Goal: Find specific page/section: Find specific page/section

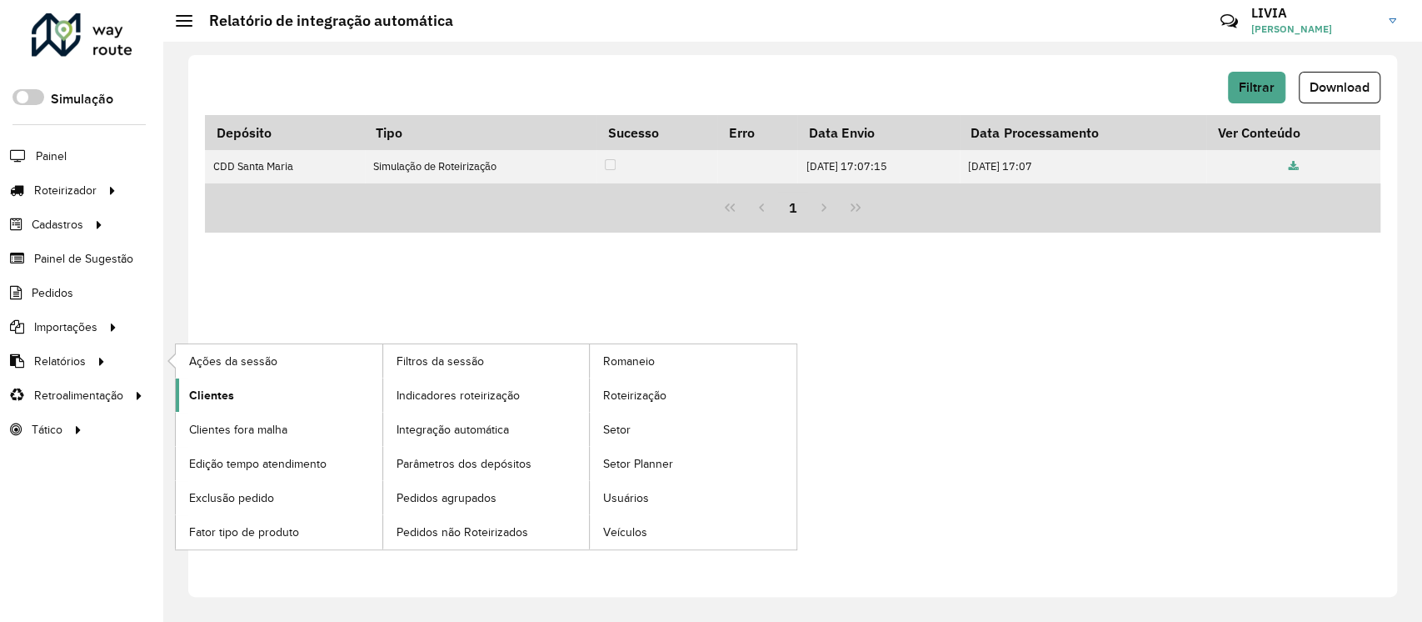
click at [312, 407] on link "Clientes" at bounding box center [279, 394] width 207 height 33
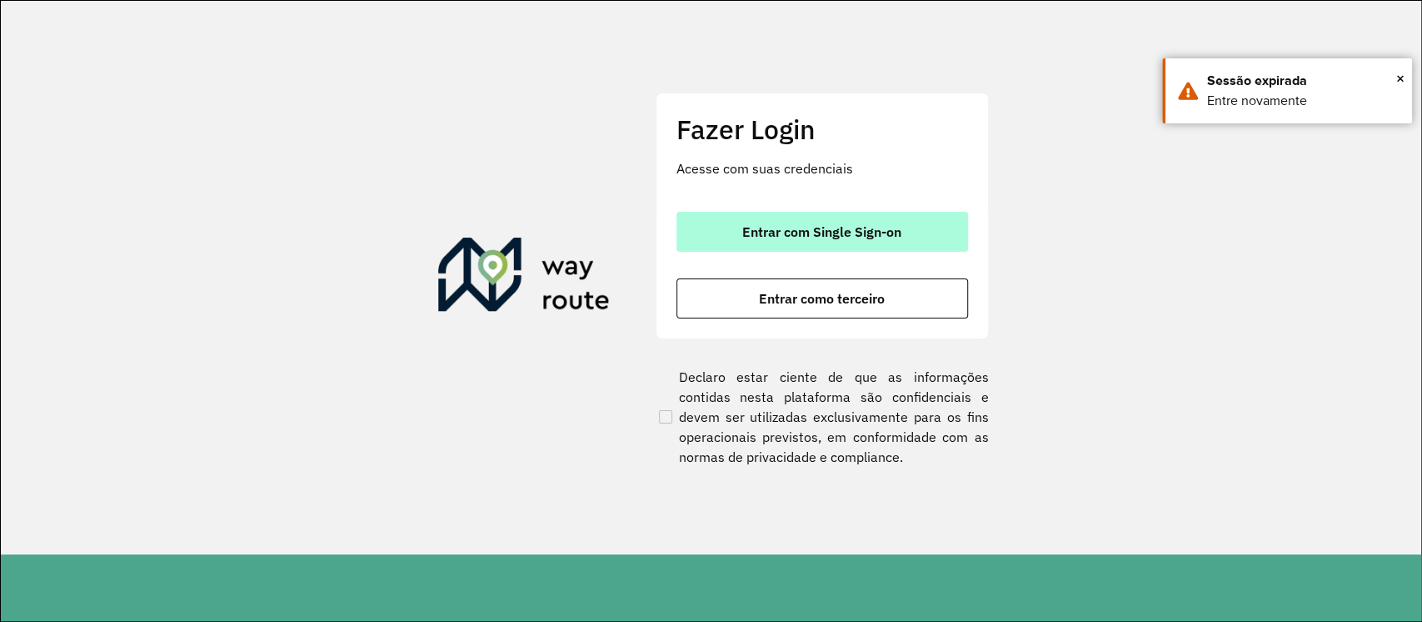
click at [840, 243] on button "Entrar com Single Sign-on" at bounding box center [823, 232] width 292 height 40
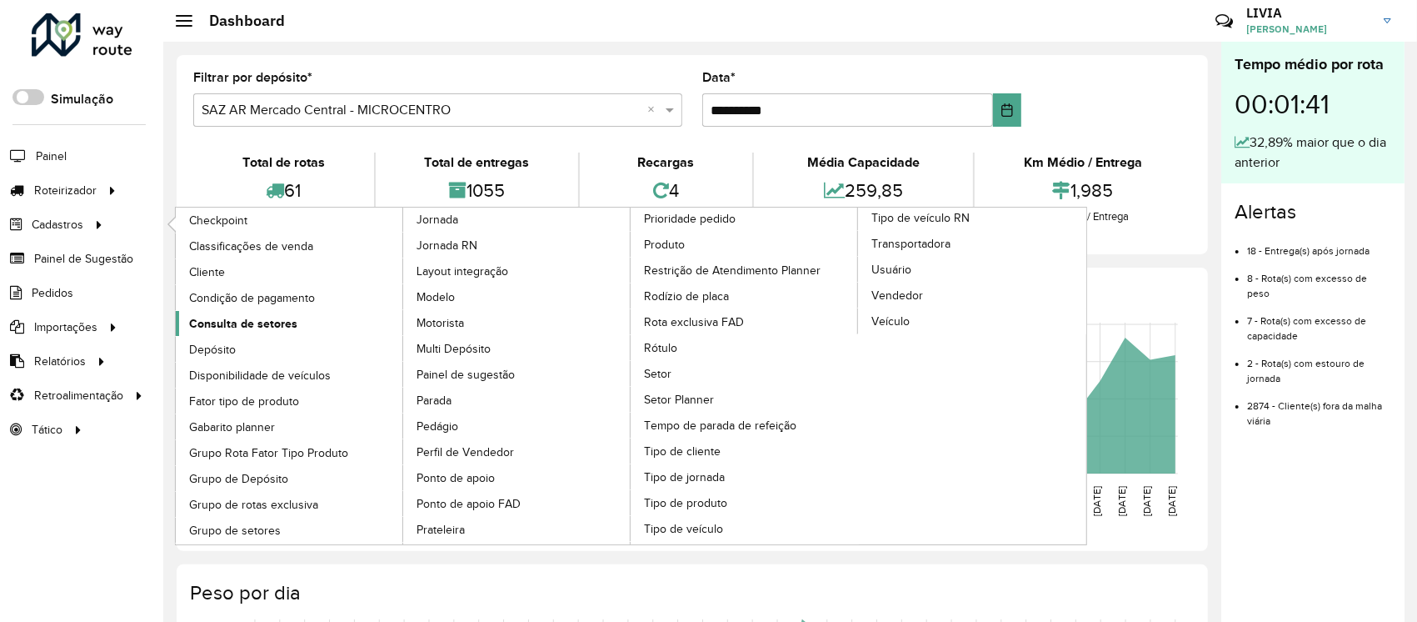
click at [234, 315] on span "Consulta de setores" at bounding box center [243, 323] width 108 height 17
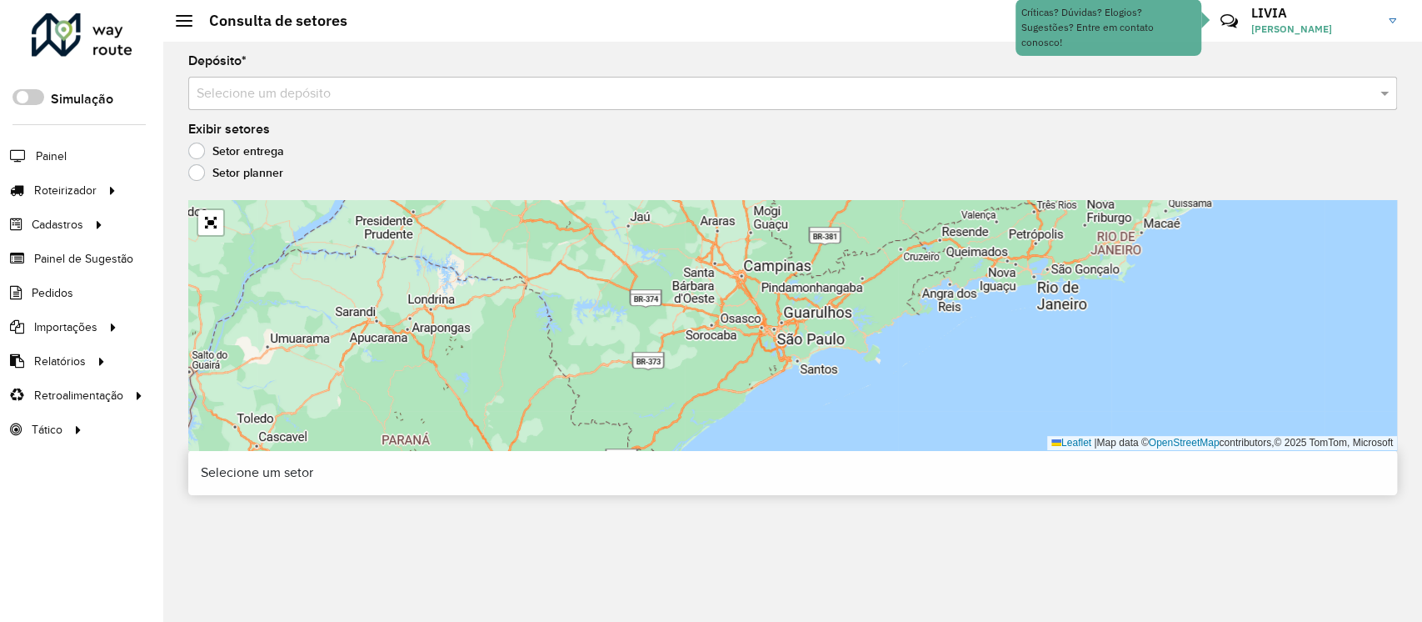
click at [538, 92] on input "text" at bounding box center [776, 94] width 1159 height 20
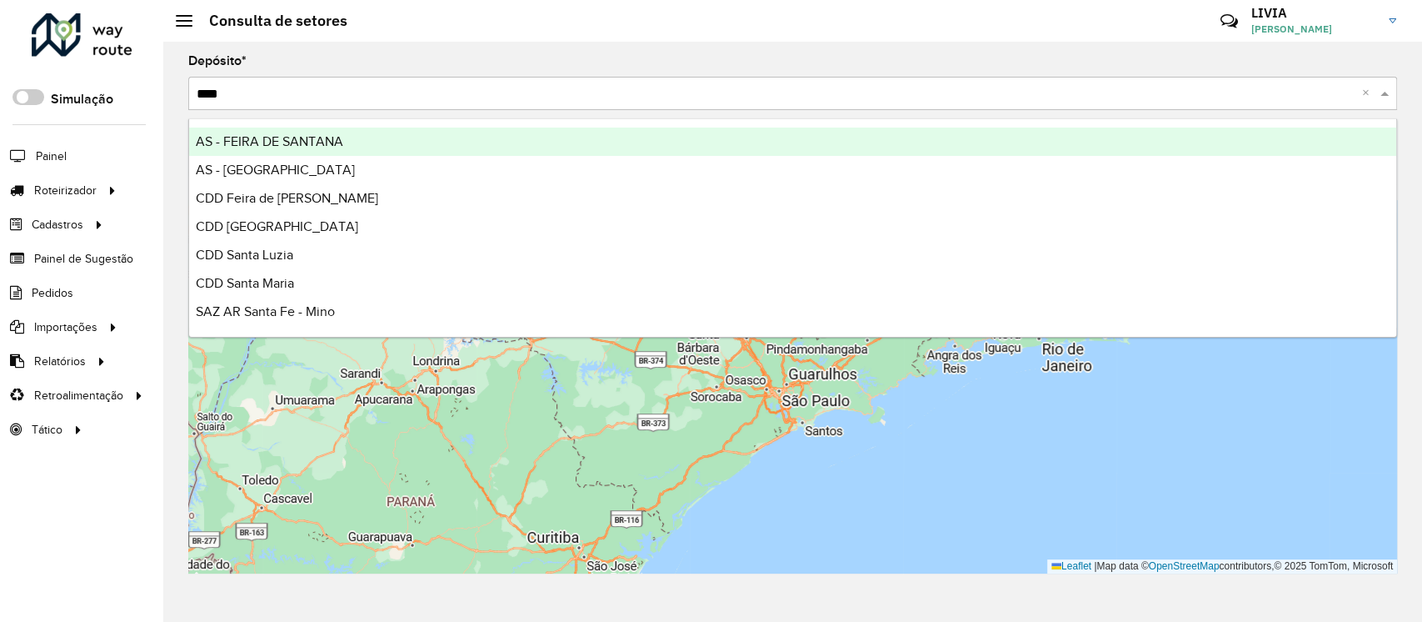
type input "*****"
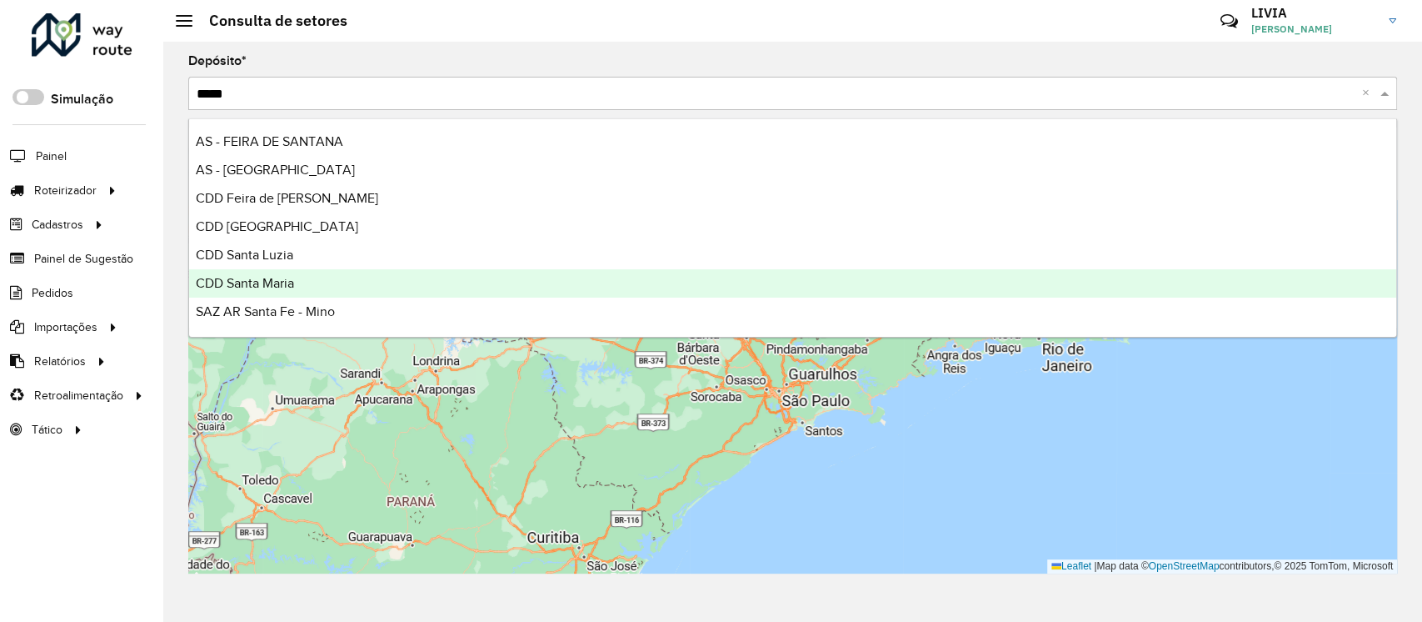
click at [293, 283] on span "CDD Santa Maria" at bounding box center [245, 283] width 98 height 14
